Goal: Task Accomplishment & Management: Manage account settings

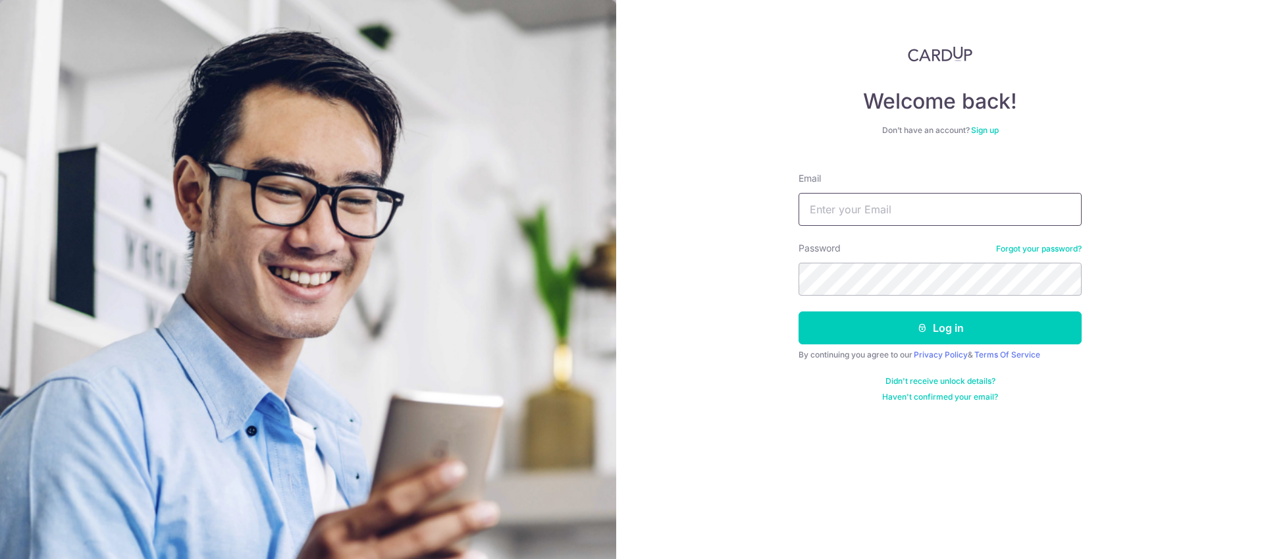
click at [892, 212] on input "Email" at bounding box center [939, 209] width 283 height 33
type input "[EMAIL_ADDRESS][DOMAIN_NAME]"
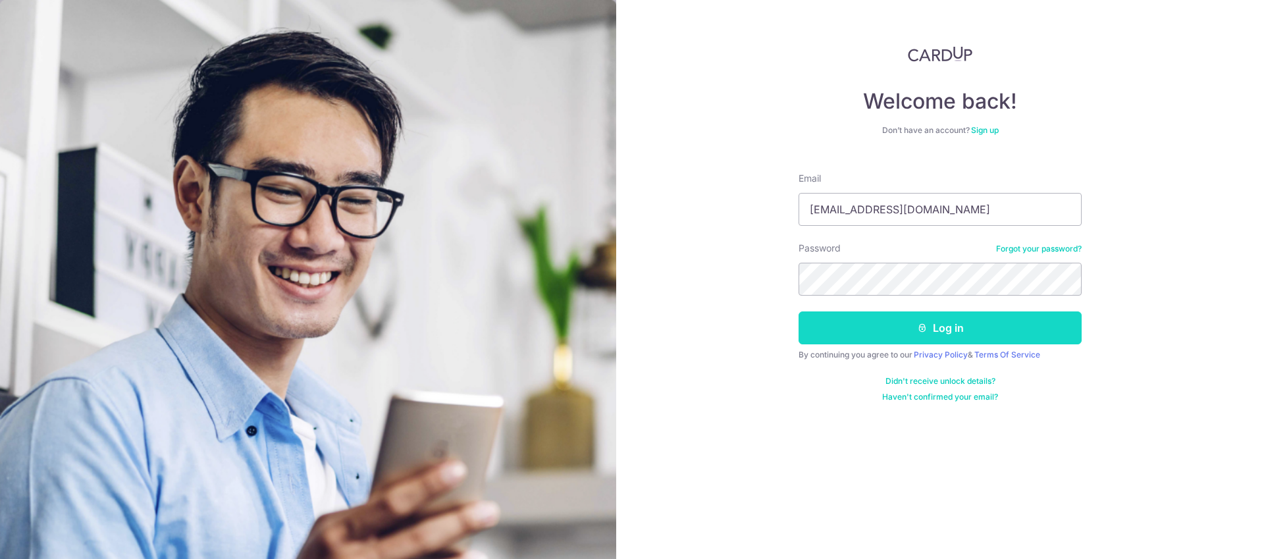
click at [948, 331] on button "Log in" at bounding box center [939, 327] width 283 height 33
